Goal: Register for event/course

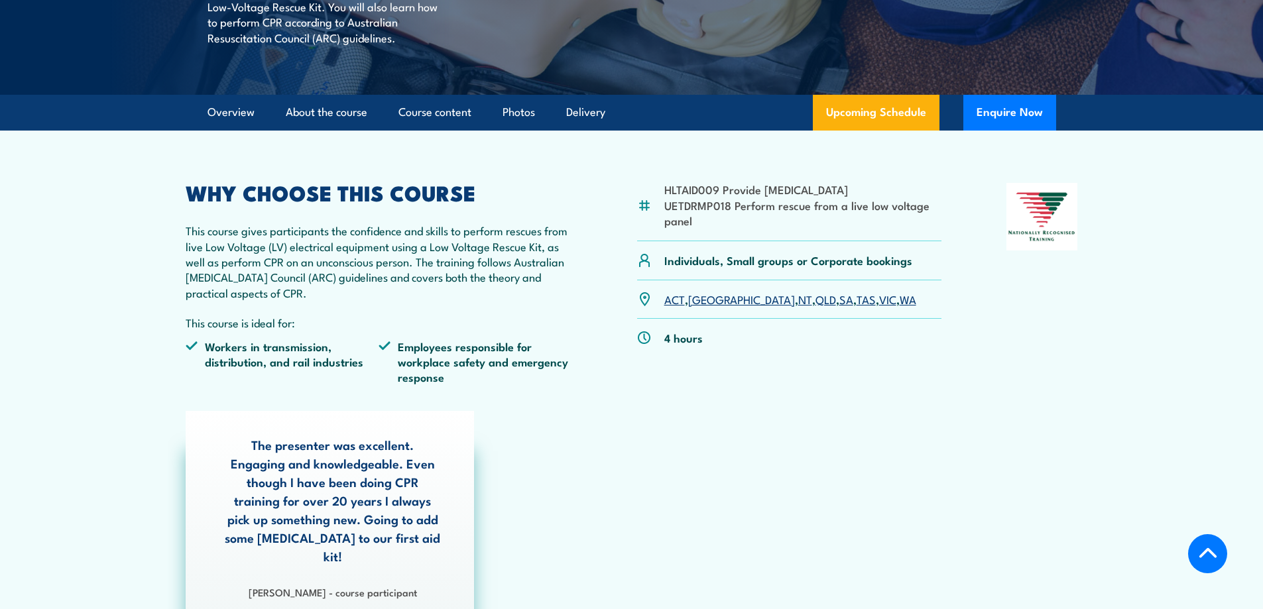
scroll to position [332, 0]
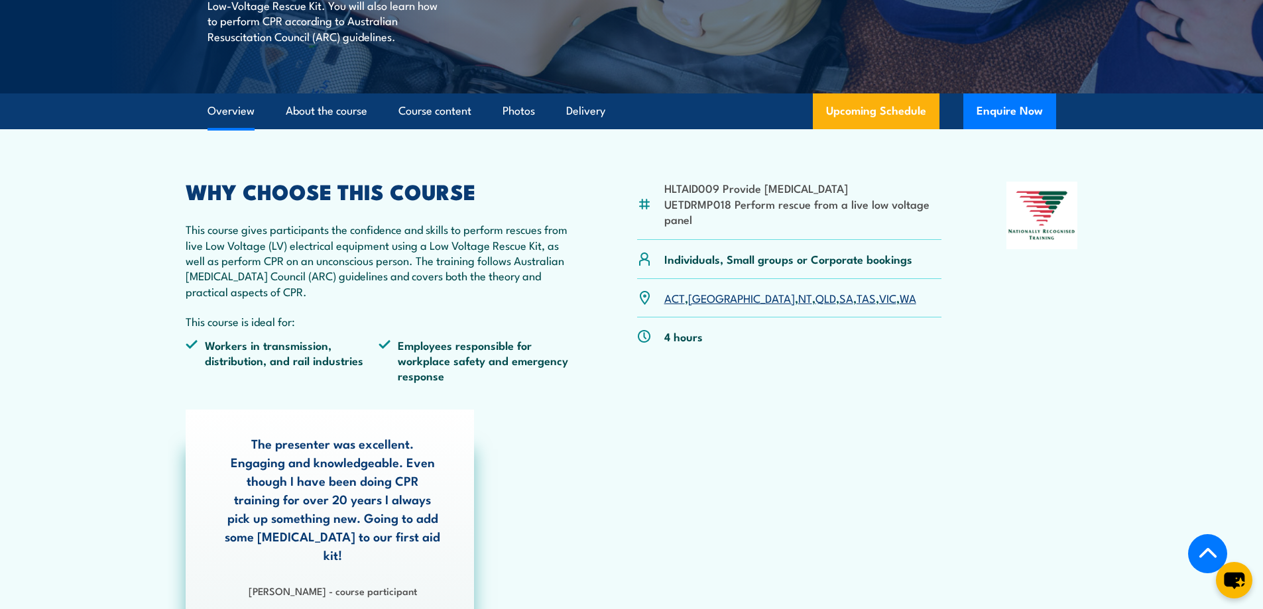
click at [839, 298] on link "SA" at bounding box center [846, 298] width 14 height 16
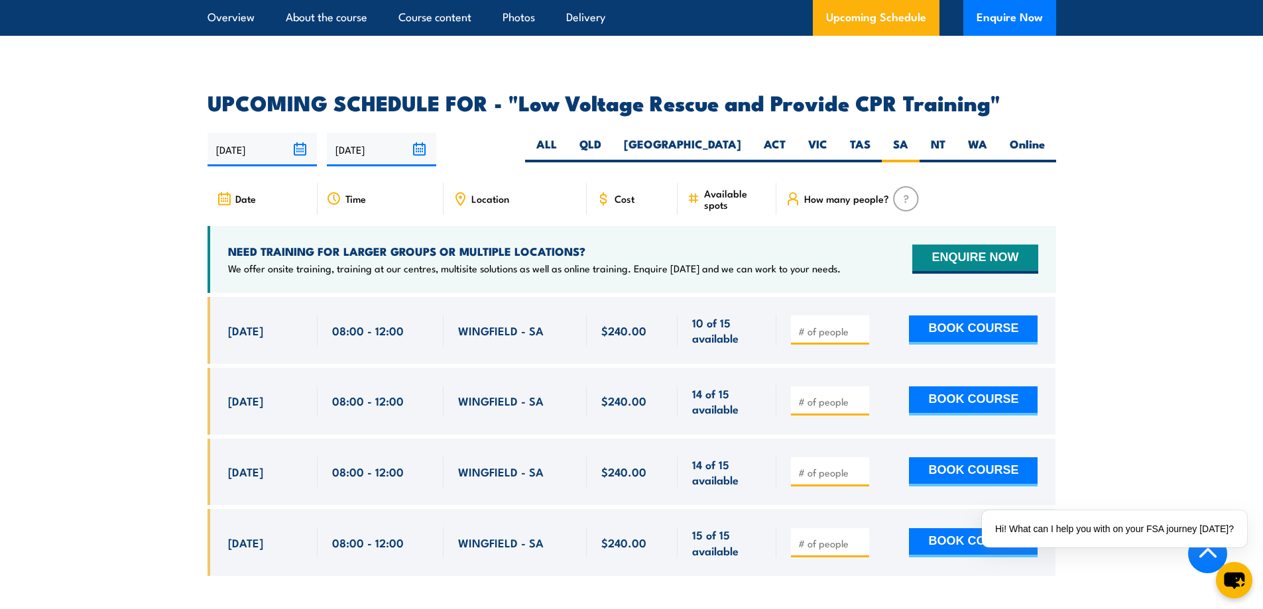
scroll to position [2165, 0]
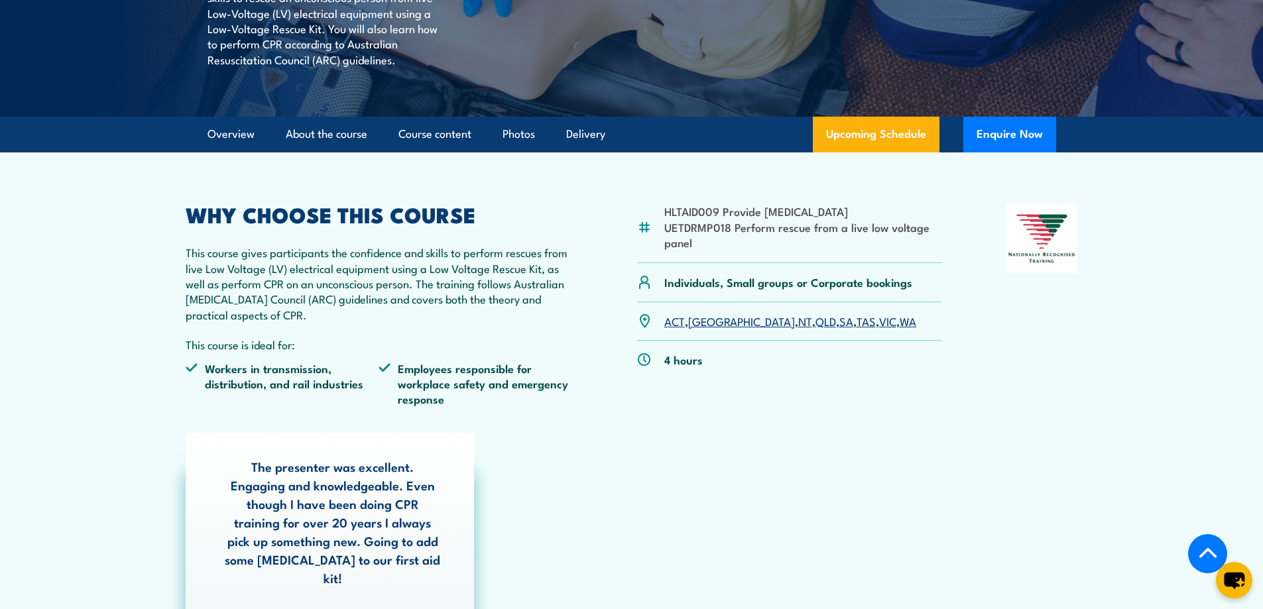
scroll to position [332, 0]
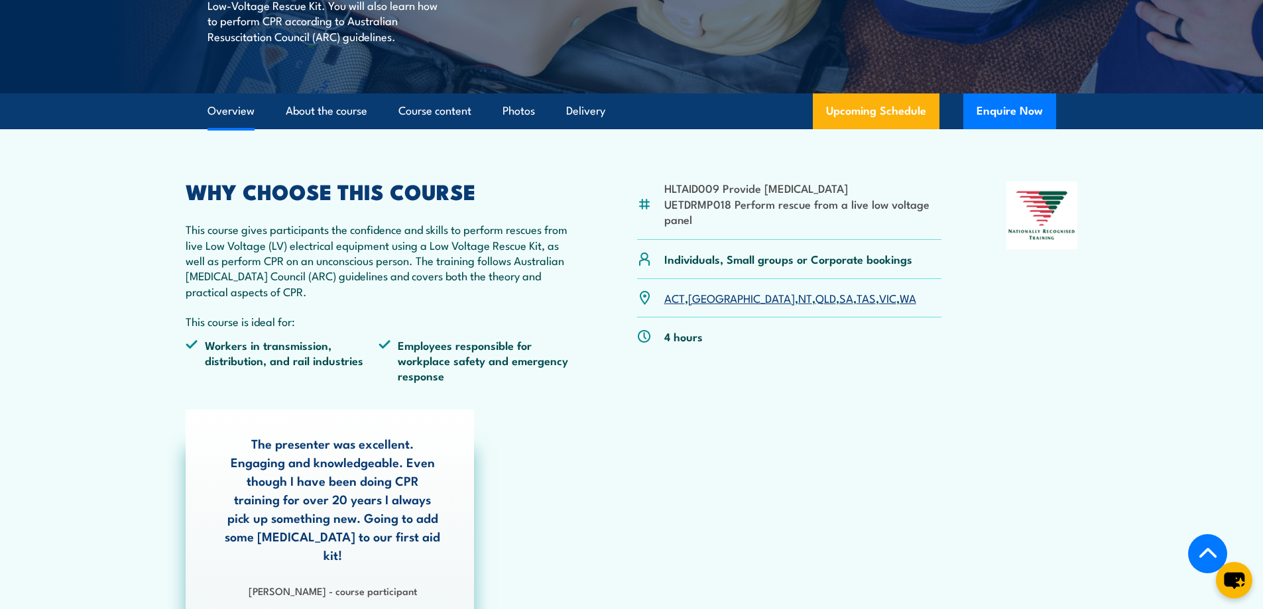
click at [839, 298] on link "SA" at bounding box center [846, 298] width 14 height 16
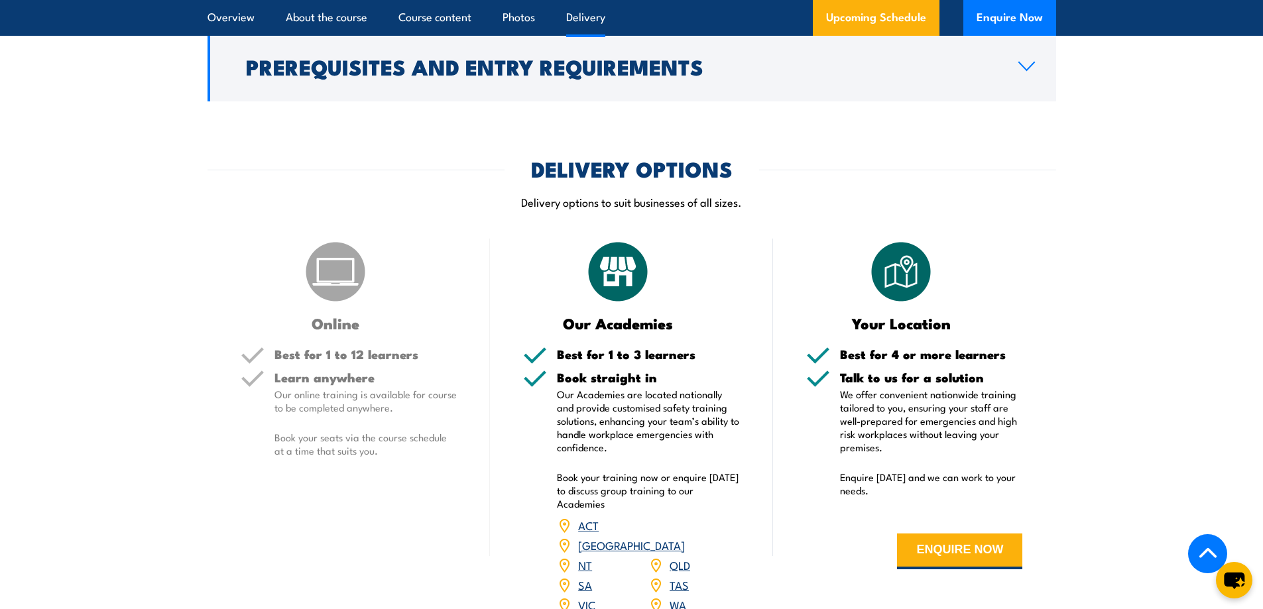
scroll to position [1635, 0]
